Goal: Use online tool/utility: Utilize a website feature to perform a specific function

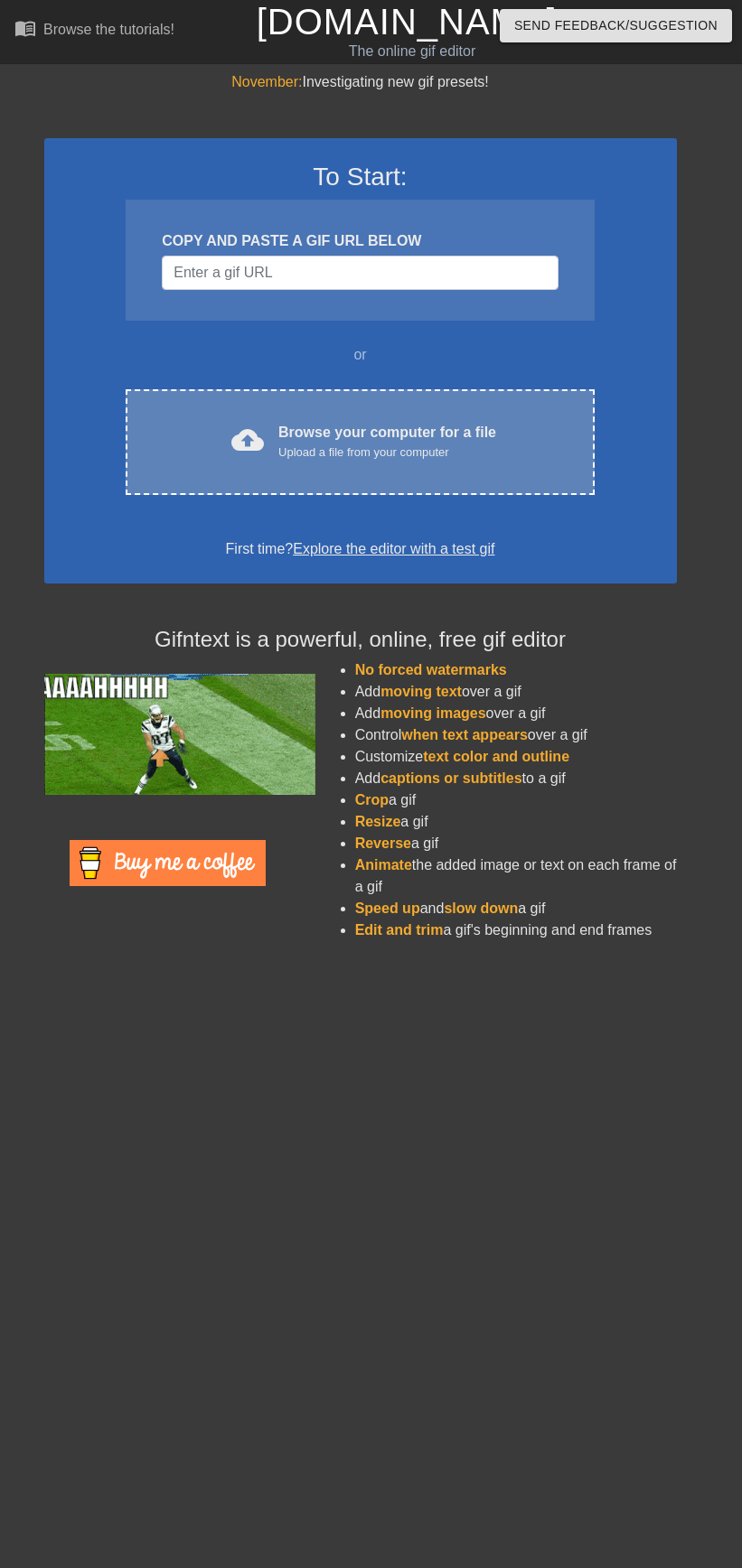
click at [308, 441] on div "Browse your computer for a file Upload a file from your computer" at bounding box center [387, 442] width 218 height 40
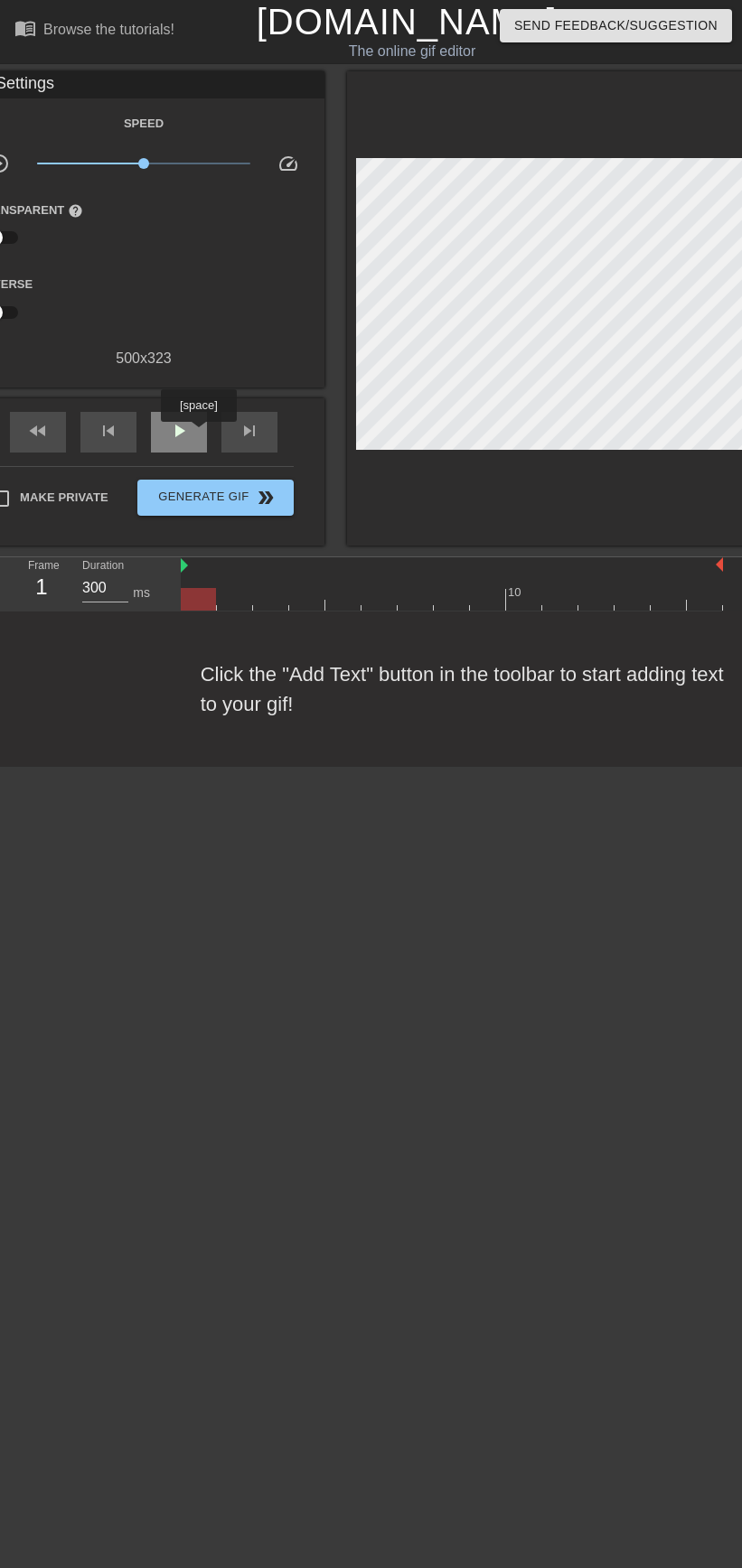
click at [198, 434] on div "play_arrow" at bounding box center [179, 432] width 56 height 41
type input "150"
click at [188, 434] on span "pause" at bounding box center [179, 431] width 22 height 22
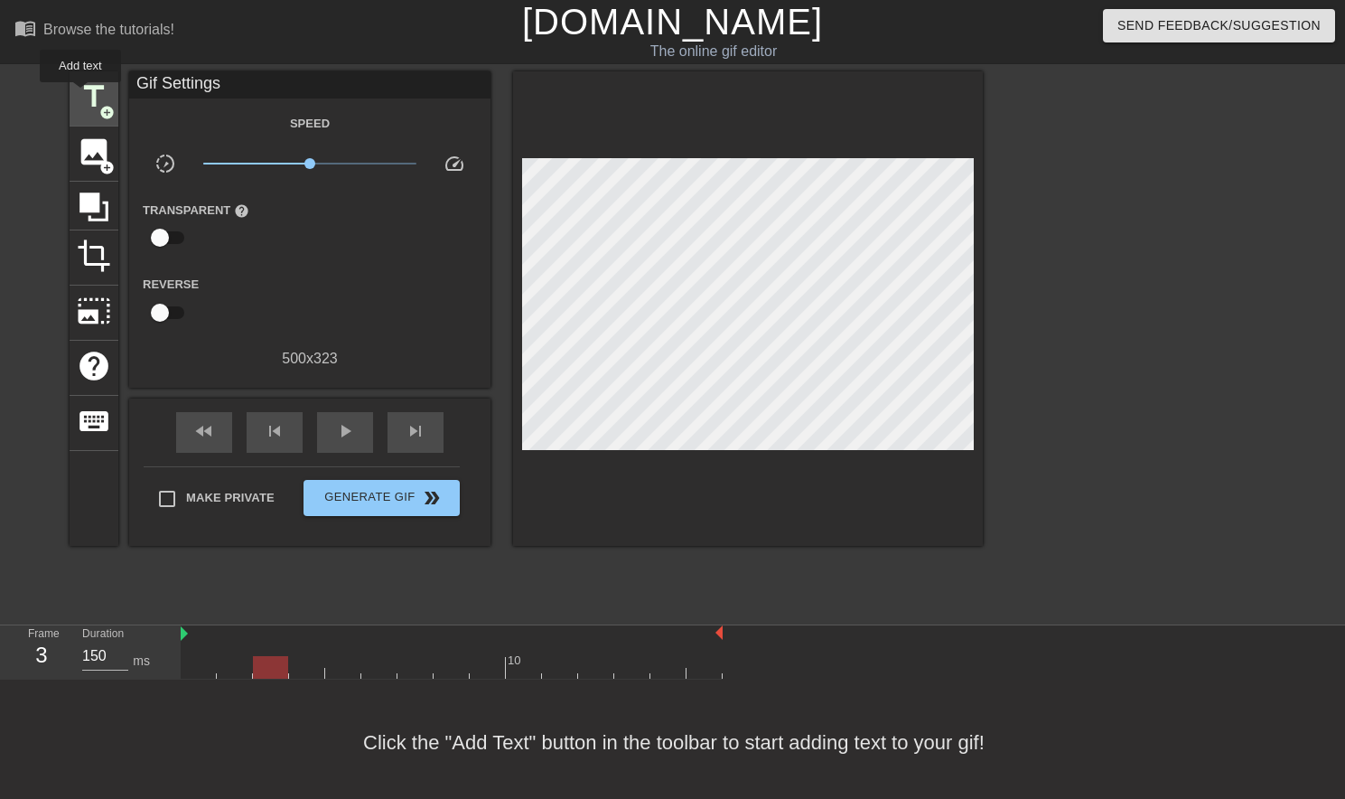
click at [80, 95] on span "title" at bounding box center [94, 97] width 34 height 34
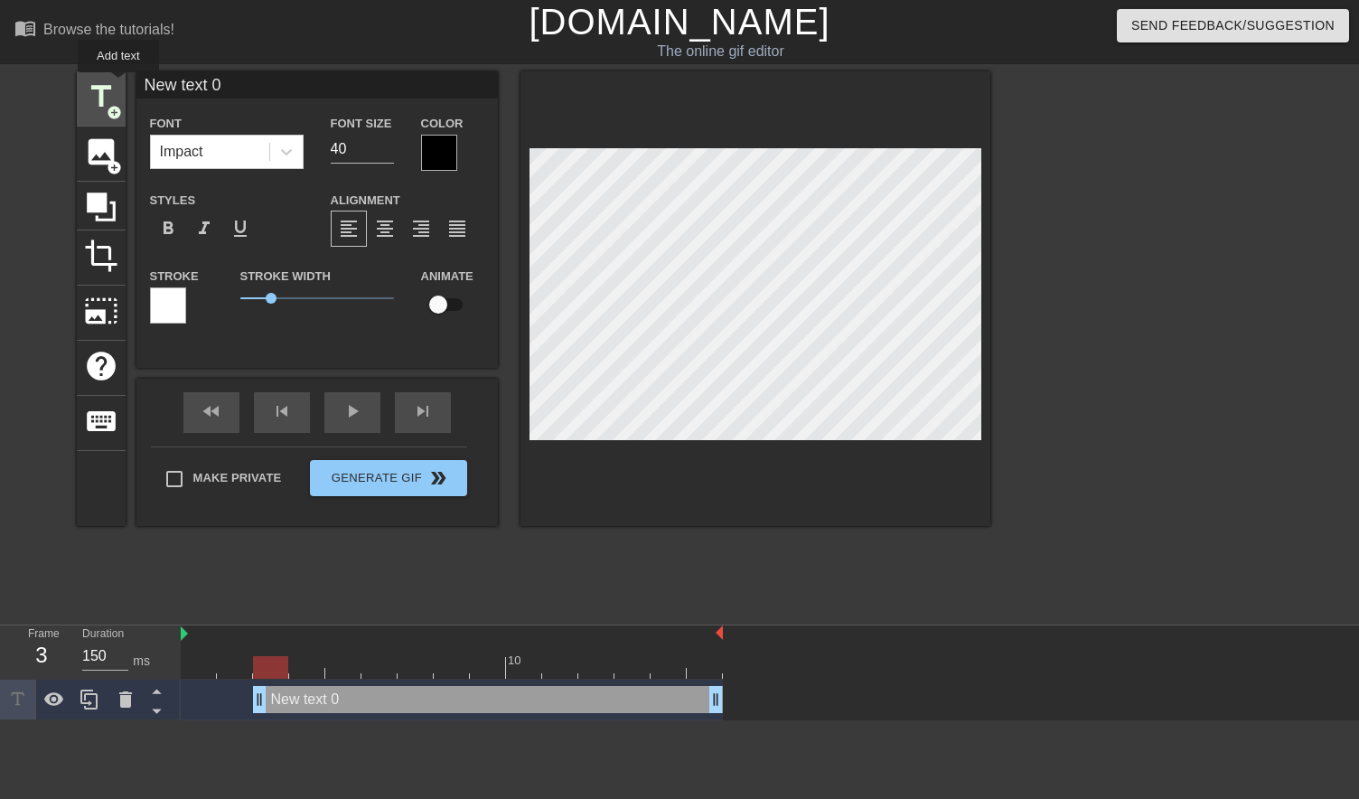
drag, startPoint x: 288, startPoint y: 90, endPoint x: 114, endPoint y: 83, distance: 174.5
click at [114, 84] on div "title add_circle image add_circle crop photo_size_select_large help keyboard Ne…" at bounding box center [533, 298] width 913 height 454
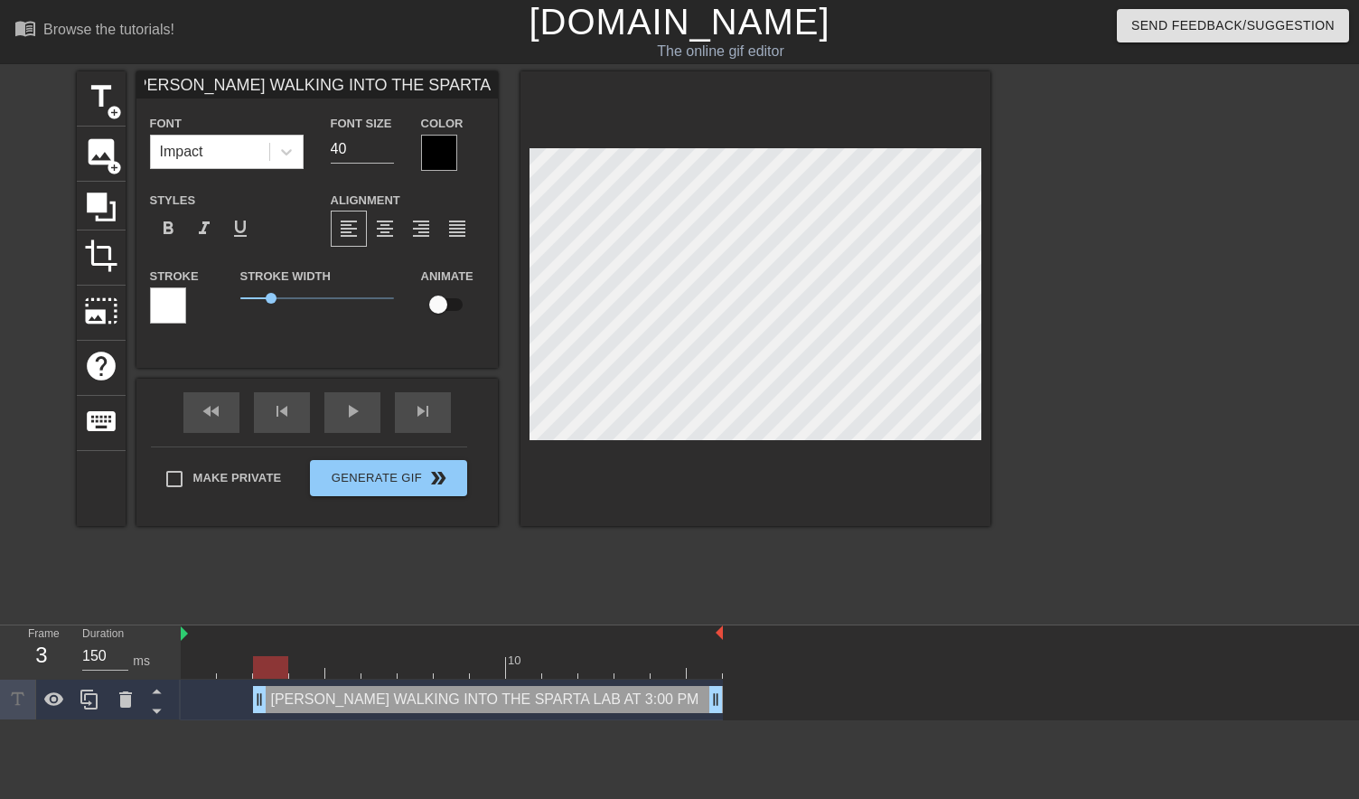
type input "[PERSON_NAME] WALKING INTO THE SPARTA LAB AT 3:00 PM"
click at [426, 164] on div at bounding box center [439, 153] width 36 height 36
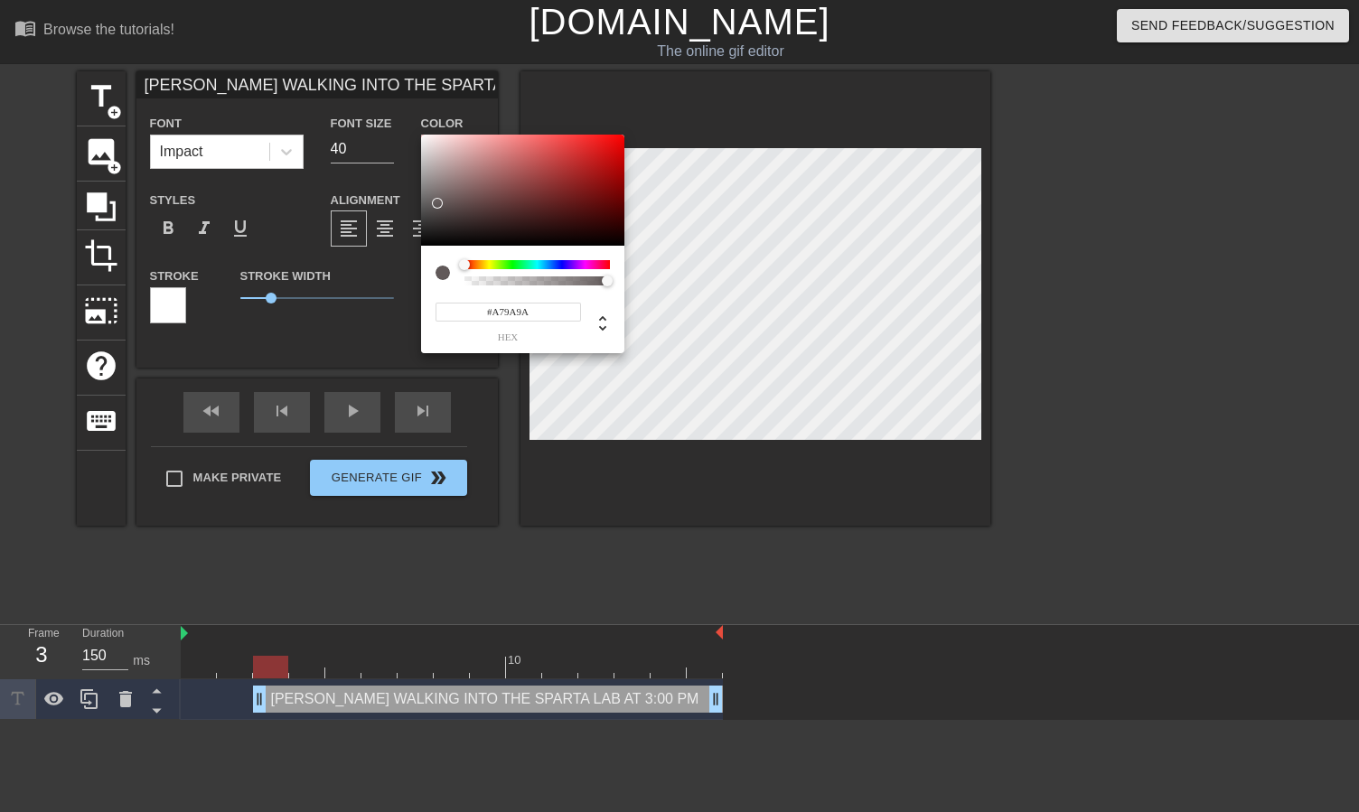
type input "#FFFFFF"
drag, startPoint x: 438, startPoint y: 202, endPoint x: 529, endPoint y: 195, distance: 91.5
click at [360, 40] on div "#FFFFFF hex" at bounding box center [679, 406] width 1359 height 812
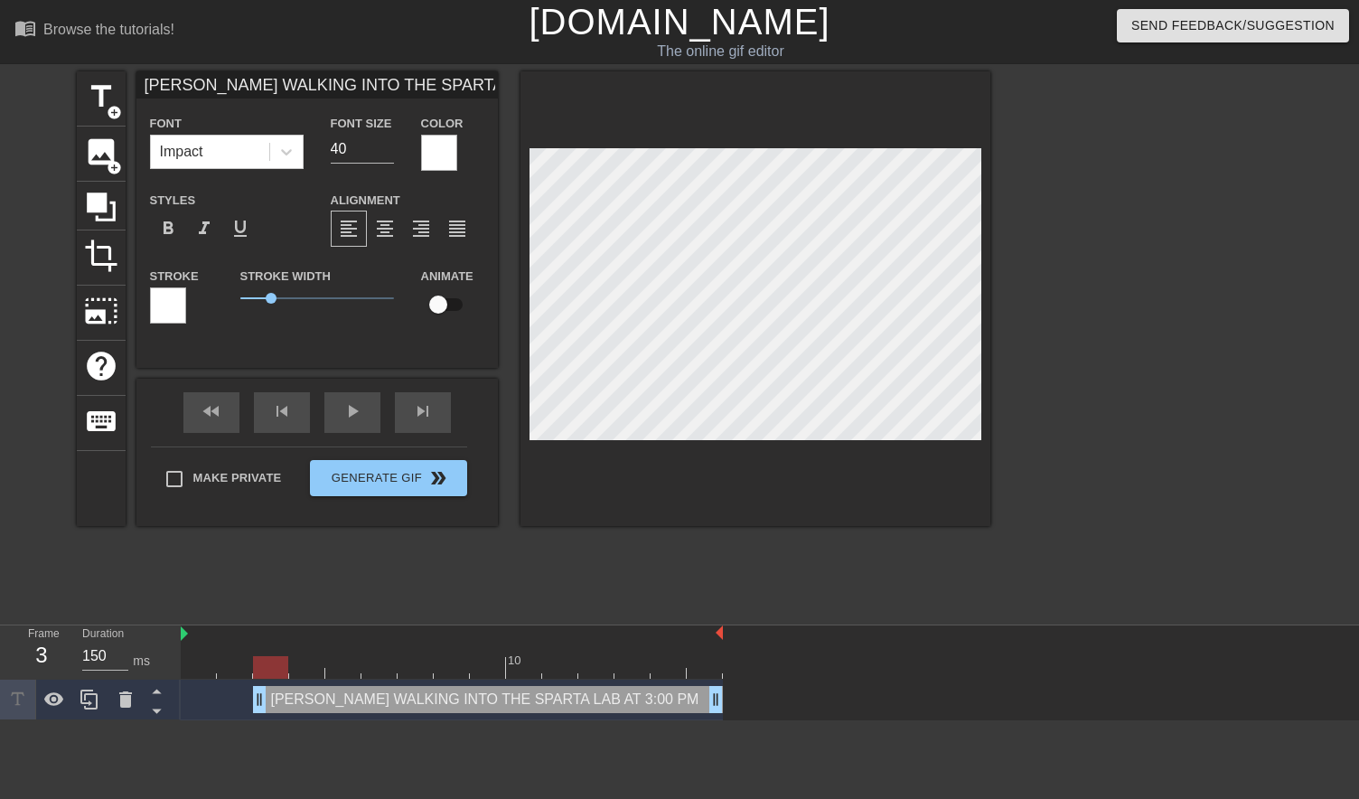
click at [175, 314] on div at bounding box center [168, 305] width 36 height 36
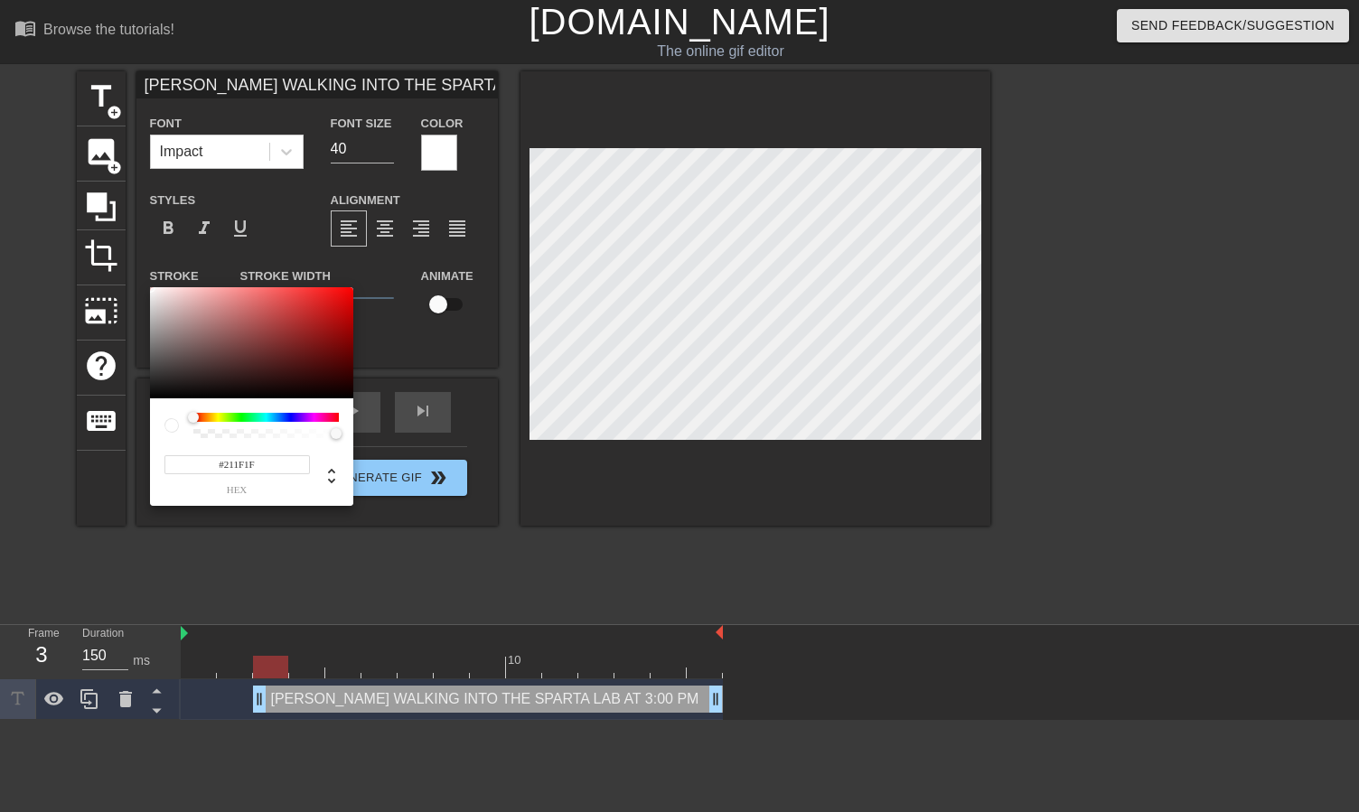
type input "#000000"
drag, startPoint x: 210, startPoint y: 342, endPoint x: 332, endPoint y: 377, distance: 126.7
click at [102, 444] on div "#000000 hex" at bounding box center [679, 406] width 1359 height 812
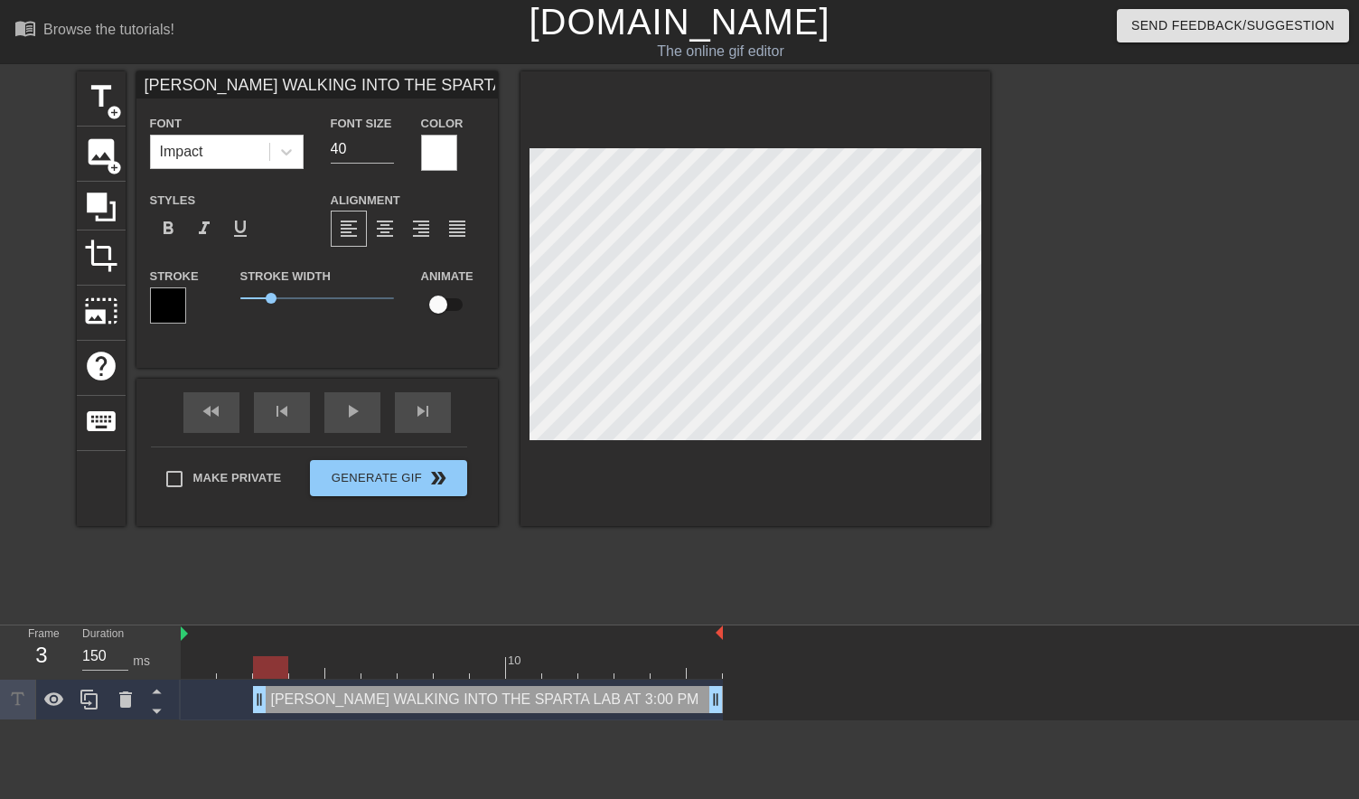
click at [893, 486] on div at bounding box center [755, 298] width 470 height 454
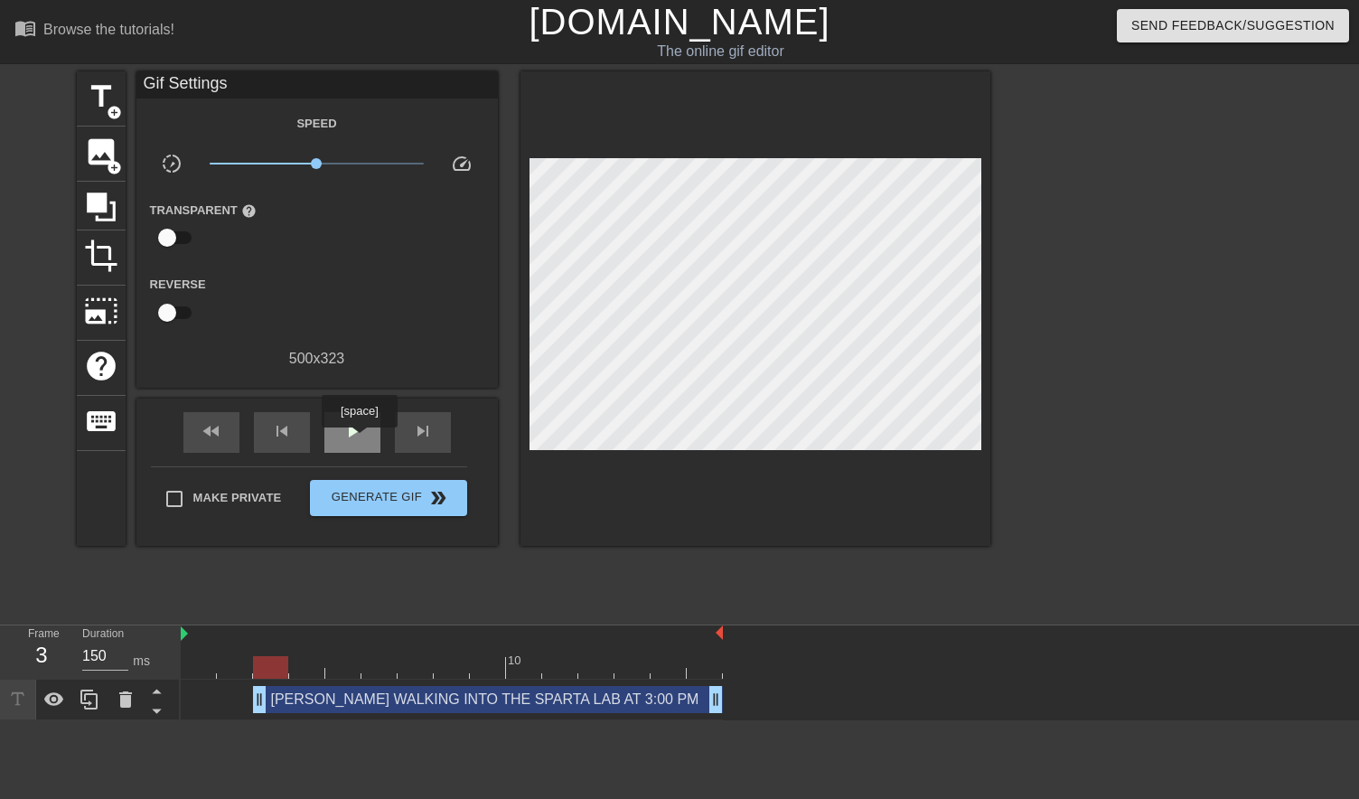
click at [359, 440] on span "play_arrow" at bounding box center [353, 431] width 22 height 22
click at [359, 440] on span "pause" at bounding box center [353, 431] width 22 height 22
drag, startPoint x: 258, startPoint y: 703, endPoint x: 632, endPoint y: 714, distance: 375.1
click at [161, 699] on div "Frame 1 Duration 300 ms 10 [PERSON_NAME] WALKING INTO THE SPARTA LAB AT 3:00 PM…" at bounding box center [679, 672] width 1359 height 95
drag, startPoint x: 716, startPoint y: 704, endPoint x: 751, endPoint y: 697, distance: 36.0
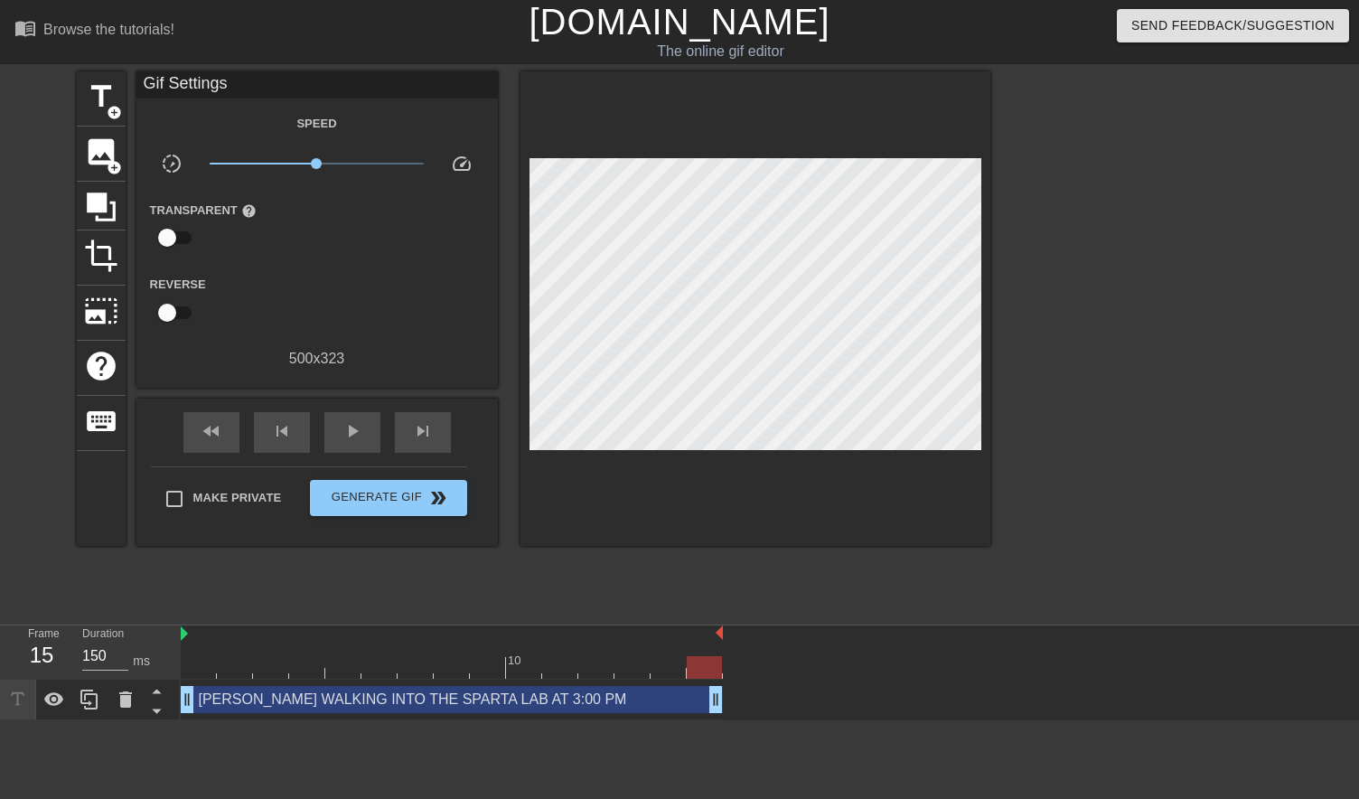
click at [760, 703] on div "[PERSON_NAME] WALKING INTO THE SPARTA LAB AT 3:00 PM drag_handle drag_handle" at bounding box center [770, 699] width 1178 height 41
click at [231, 415] on div "fast_rewind" at bounding box center [211, 432] width 56 height 41
click at [356, 427] on span "play_arrow" at bounding box center [353, 431] width 22 height 22
type input "150"
click at [391, 498] on span "Generate Gif double_arrow" at bounding box center [388, 498] width 142 height 22
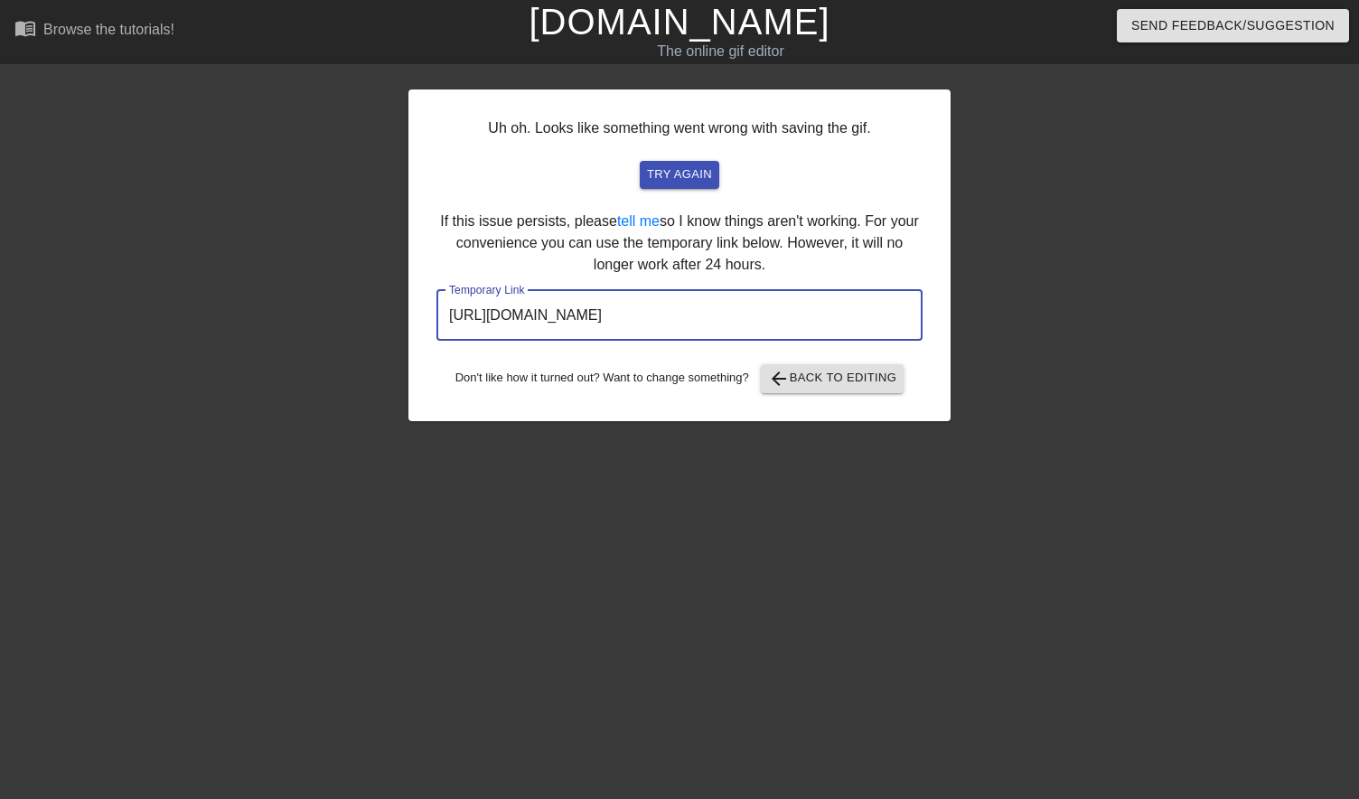
drag, startPoint x: 801, startPoint y: 314, endPoint x: 335, endPoint y: 304, distance: 465.4
click at [335, 305] on div "Uh oh. Looks like something went wrong with saving the gif. try again If this i…" at bounding box center [679, 342] width 1359 height 542
